Goal: Information Seeking & Learning: Find specific fact

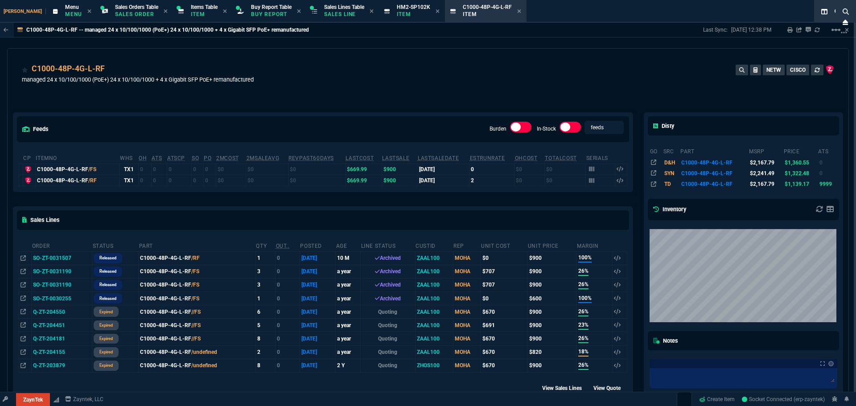
select select "9: OCAM"
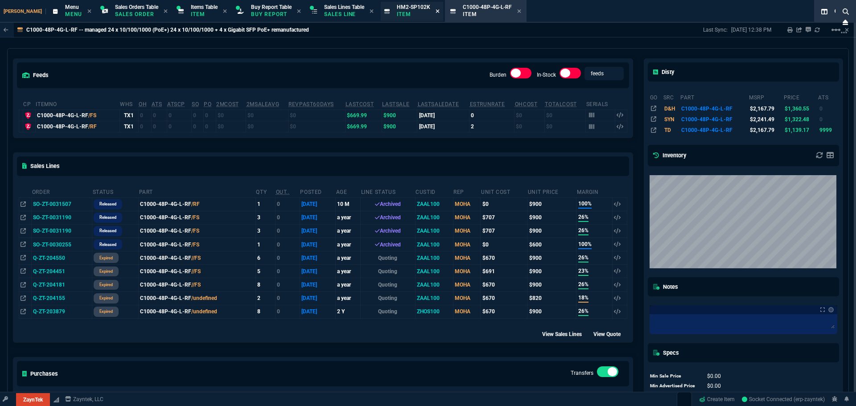
click at [436, 11] on icon at bounding box center [438, 11] width 4 height 4
click at [452, 12] on icon at bounding box center [454, 11] width 4 height 4
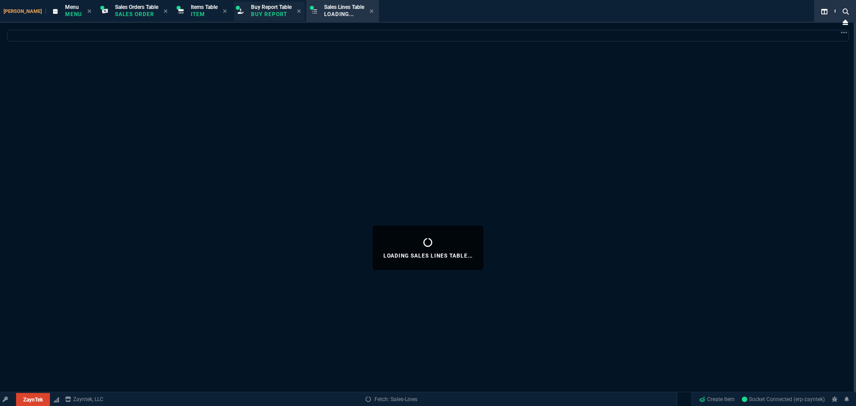
click at [253, 17] on p "Buy Report" at bounding box center [271, 14] width 41 height 7
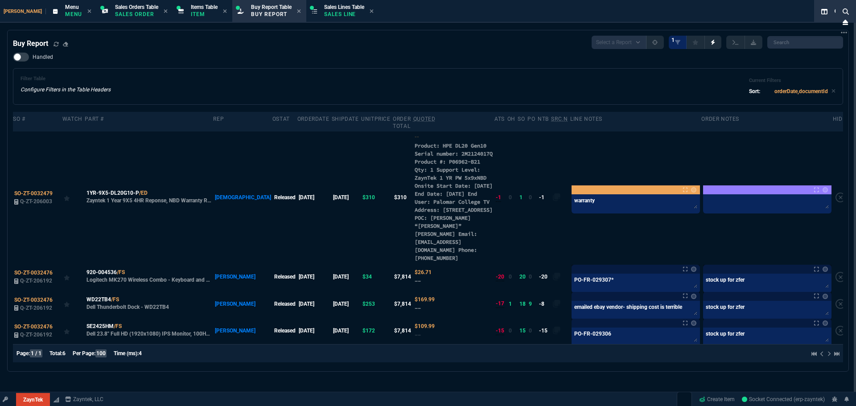
click at [340, 62] on div "Handled Filter Table Configure Filters in the Table Headers Current Filters Sor…" at bounding box center [428, 79] width 830 height 52
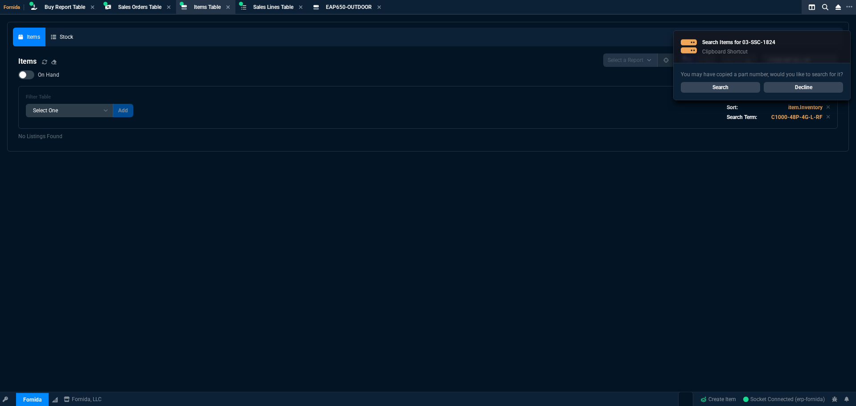
select select "9: OCAM"
select select
click at [733, 86] on link "Search" at bounding box center [720, 87] width 79 height 11
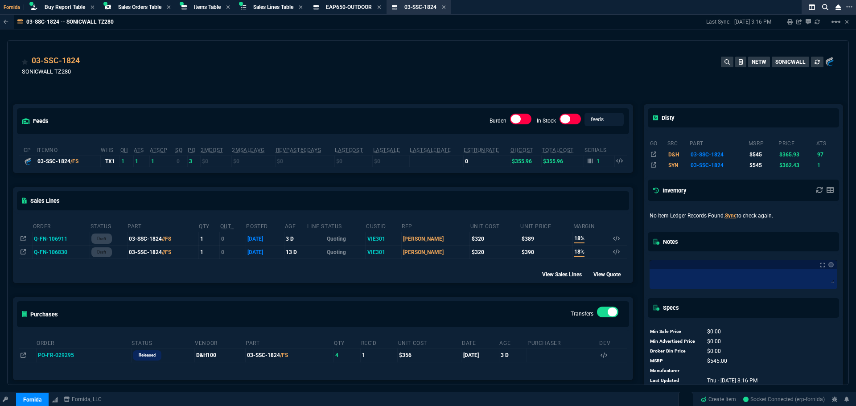
click at [304, 95] on div "feeds Burden In-Stock feeds prices cp ItemNo WHS OH ATS ATSCP SO PO 2MCost 2MSa…" at bounding box center [323, 241] width 631 height 312
click at [212, 10] on div "Items Table Item" at bounding box center [207, 8] width 27 height 8
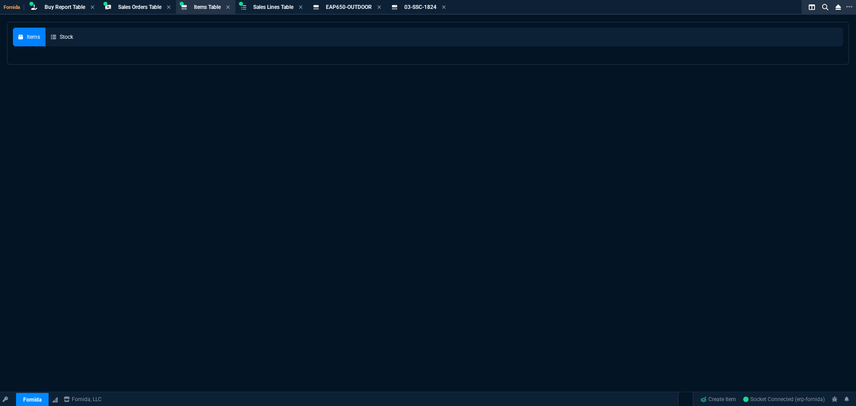
select select
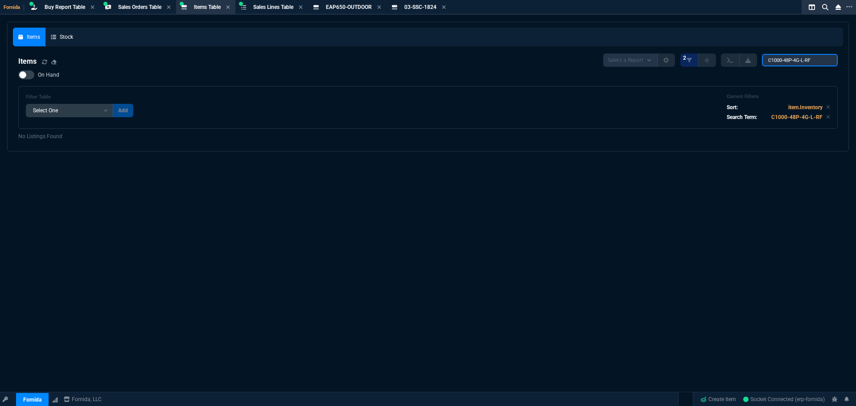
click at [789, 55] on input "C1000-48P-4G-L-RF" at bounding box center [800, 60] width 76 height 12
click at [790, 55] on input "C1000-48P-4G-L-RF" at bounding box center [800, 60] width 76 height 12
paste input "search"
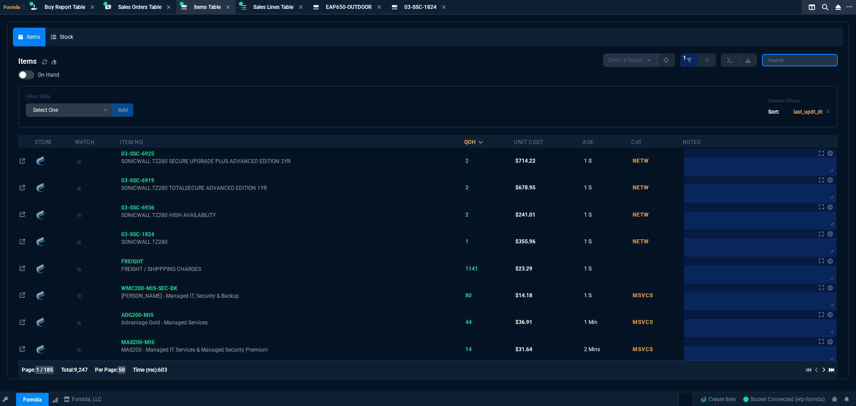
click at [788, 59] on input "search" at bounding box center [800, 60] width 76 height 12
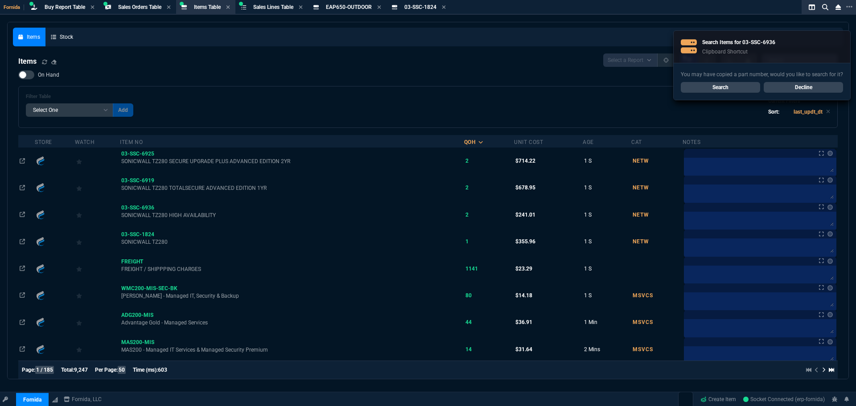
click at [734, 90] on link "Search" at bounding box center [720, 87] width 79 height 11
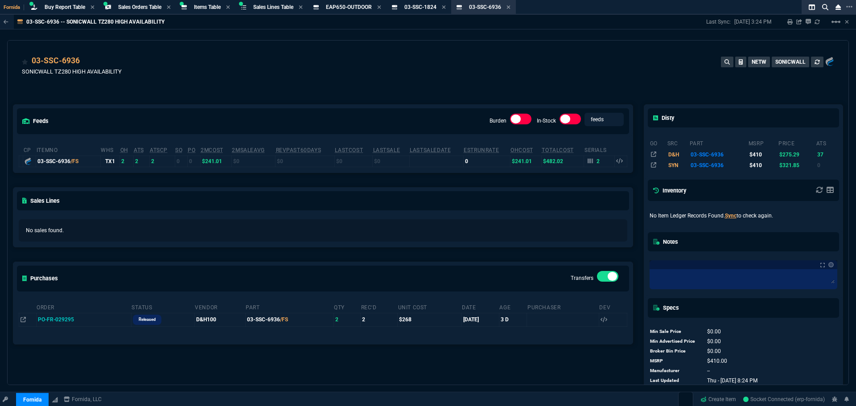
click at [497, 101] on div "feeds Burden In-Stock feeds prices cp ItemNo WHS OH ATS ATSCP SO PO 2MCost 2MSa…" at bounding box center [323, 241] width 631 height 312
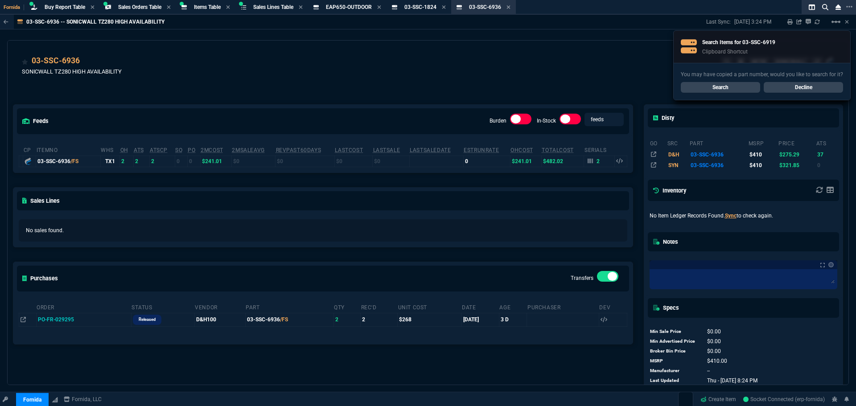
click at [723, 86] on link "Search" at bounding box center [720, 87] width 79 height 11
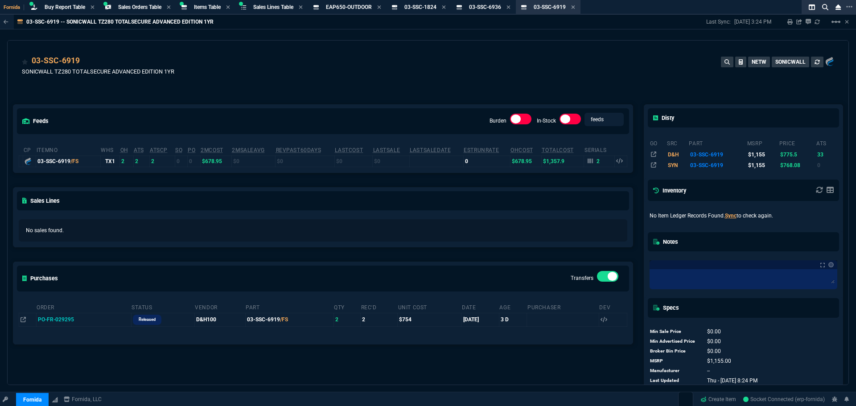
click at [381, 91] on div "feeds Burden In-Stock feeds prices cp ItemNo WHS OH ATS ATSCP SO PO 2MCost 2MSa…" at bounding box center [323, 241] width 631 height 312
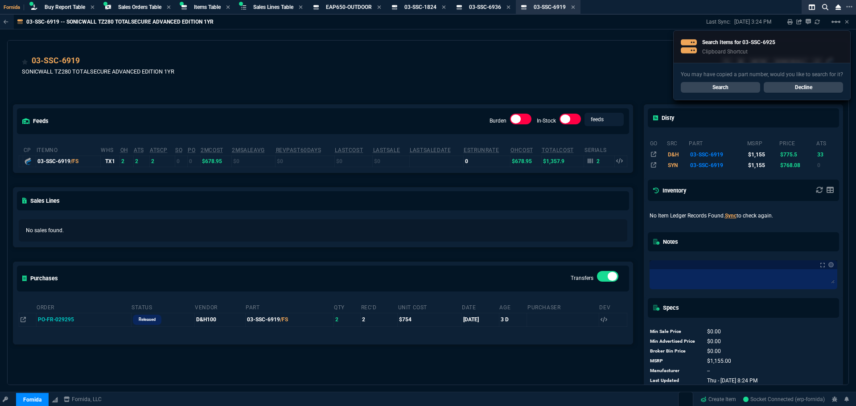
click at [710, 90] on link "Search" at bounding box center [720, 87] width 79 height 11
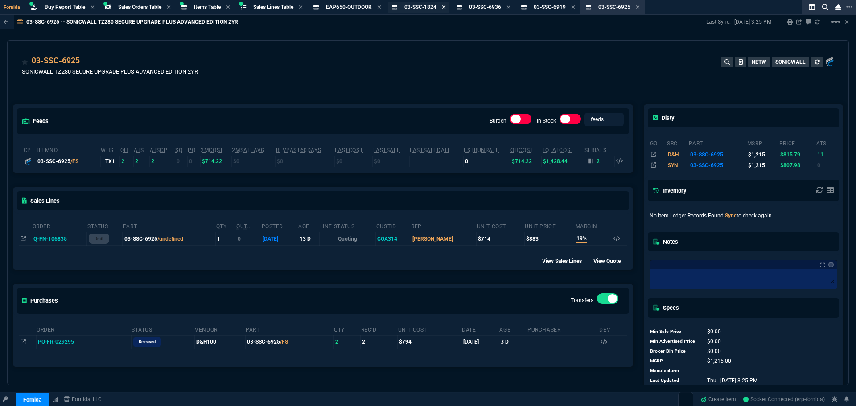
click at [446, 8] on icon at bounding box center [444, 6] width 4 height 5
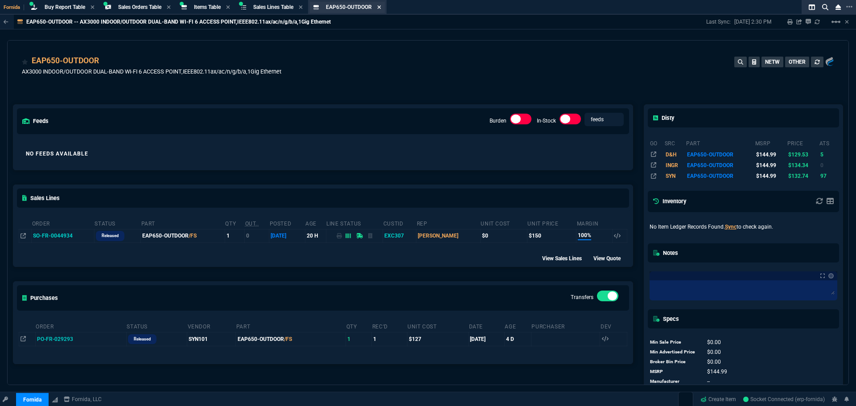
click at [381, 7] on icon at bounding box center [380, 7] width 4 height 4
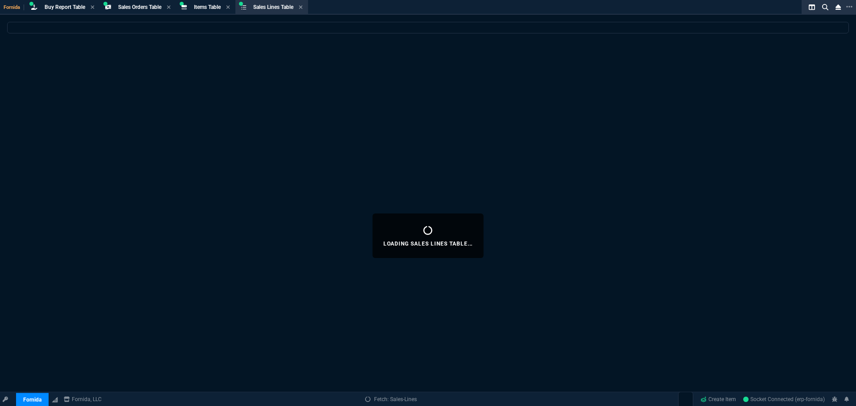
select select
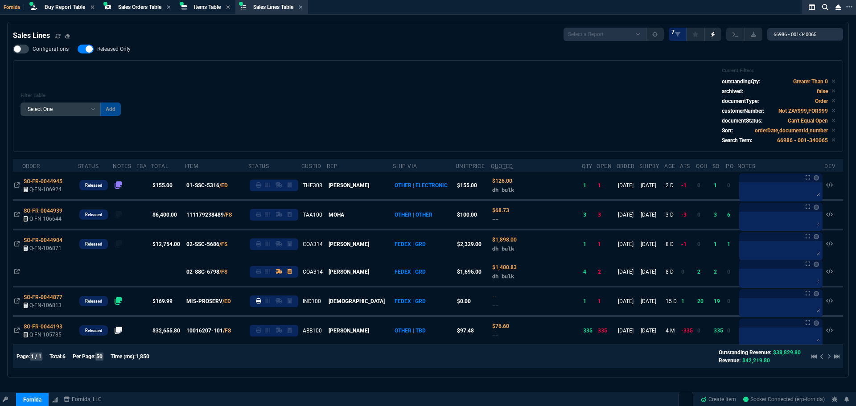
click at [251, 111] on div "Filter Table Select One Add Filter () Age () ATS () Cond (itemVariantCode) Cust…" at bounding box center [428, 106] width 815 height 77
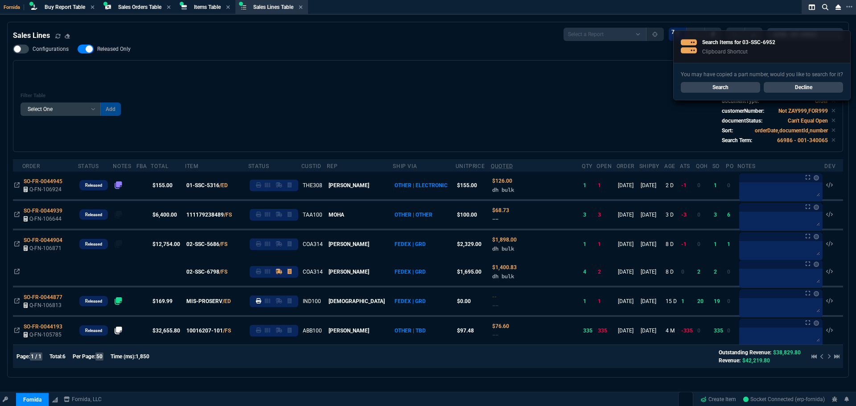
click at [710, 86] on link "Search" at bounding box center [720, 87] width 79 height 11
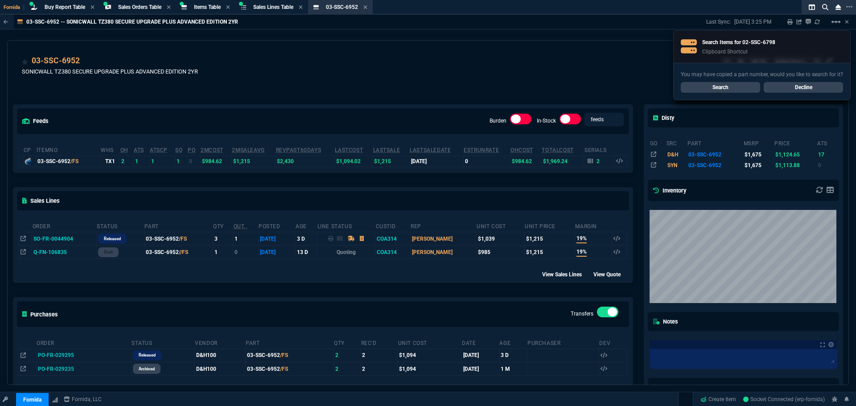
click at [726, 87] on link "Search" at bounding box center [720, 87] width 79 height 11
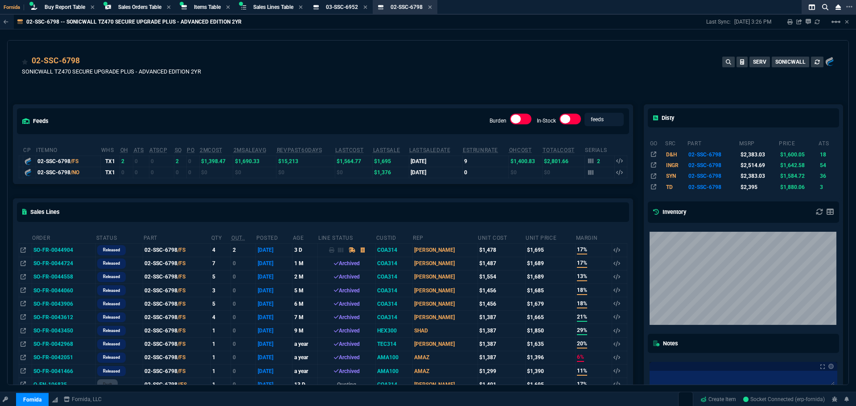
click at [391, 57] on div "02-SSC-6798 SONICWALL TZ470 SECURE UPGRADE PLUS - ADVANCED EDITION 2YR SERV SON…" at bounding box center [428, 71] width 812 height 32
